Goal: Task Accomplishment & Management: Manage account settings

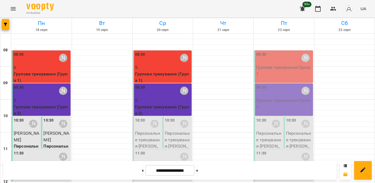
scroll to position [55, 0]
click at [150, 130] on p "Персональне тренування - [PERSON_NAME]" at bounding box center [148, 143] width 26 height 26
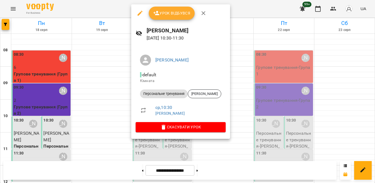
click at [203, 14] on icon "button" at bounding box center [203, 13] width 4 height 4
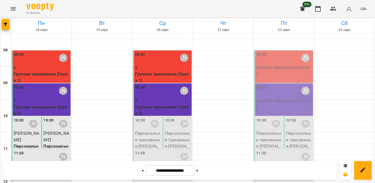
click at [175, 130] on p "Персональне тренування - [PERSON_NAME]" at bounding box center [178, 143] width 26 height 26
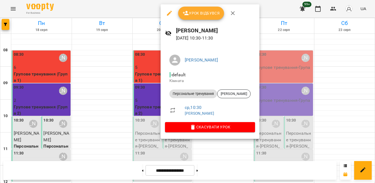
click at [208, 13] on span "Урок відбувся" at bounding box center [201, 13] width 37 height 7
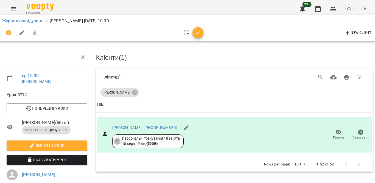
click at [201, 31] on icon "button" at bounding box center [198, 33] width 7 height 7
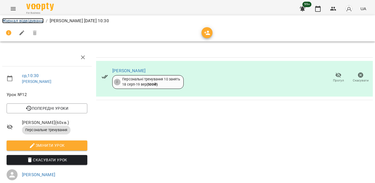
click at [16, 20] on link "Журнал відвідувань" at bounding box center [22, 20] width 41 height 5
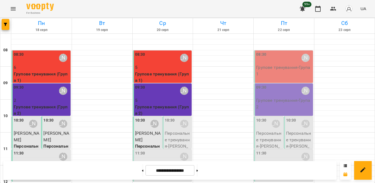
scroll to position [55, 0]
click at [148, 163] on p "Персональне тренування - [PERSON_NAME]" at bounding box center [163, 169] width 56 height 13
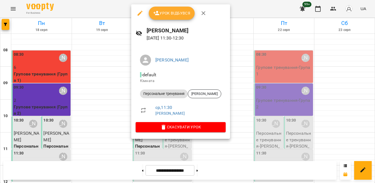
click at [179, 18] on button "Урок відбувся" at bounding box center [172, 13] width 46 height 13
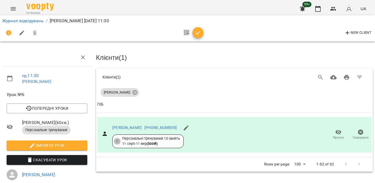
click at [198, 33] on icon "button" at bounding box center [198, 33] width 5 height 4
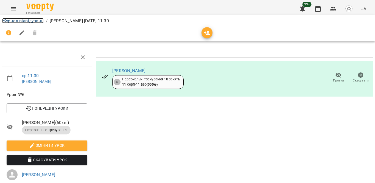
click at [23, 20] on link "Журнал відвідувань" at bounding box center [22, 20] width 41 height 5
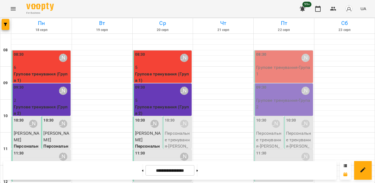
scroll to position [192, 0]
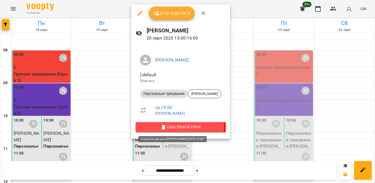
click at [166, 126] on span "Скасувати Урок" at bounding box center [180, 127] width 81 height 7
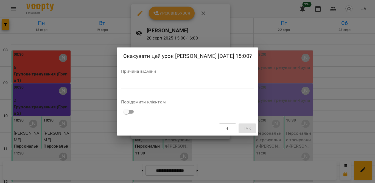
drag, startPoint x: 192, startPoint y: 80, endPoint x: 192, endPoint y: 85, distance: 4.4
click at [192, 80] on div "Причина відміни *" at bounding box center [187, 80] width 133 height 22
click at [191, 86] on textarea at bounding box center [187, 84] width 133 height 5
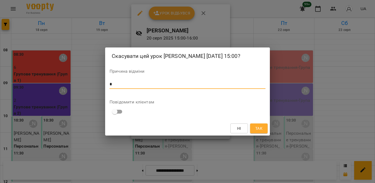
type textarea "*"
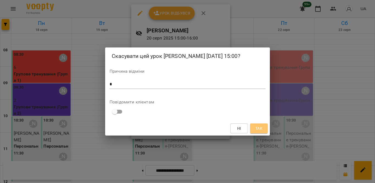
click at [253, 130] on button "Так" at bounding box center [259, 129] width 18 height 10
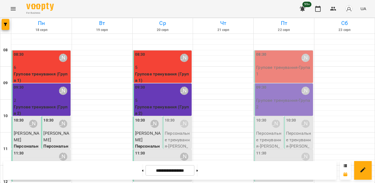
scroll to position [110, 0]
